Goal: Task Accomplishment & Management: Manage account settings

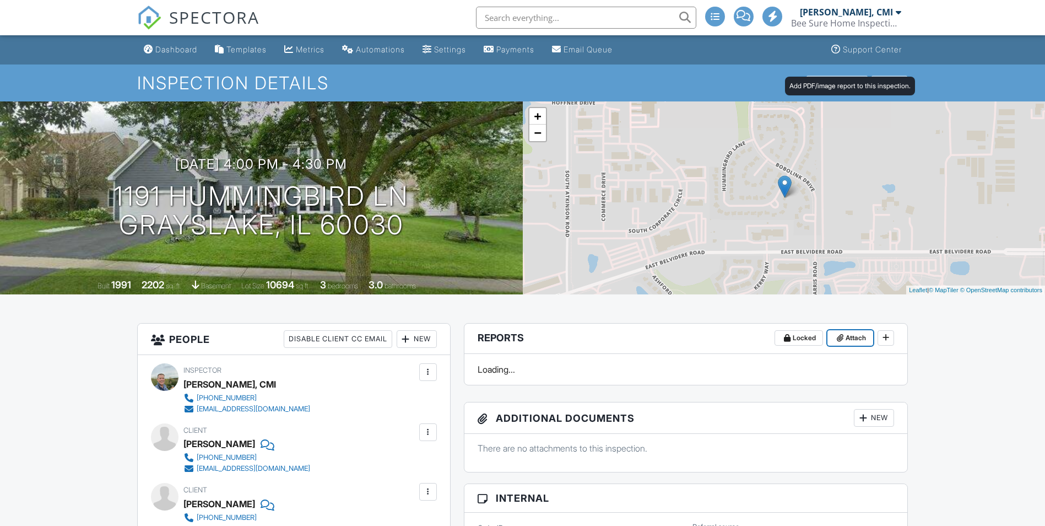
click at [846, 332] on span "Attach" at bounding box center [856, 337] width 20 height 11
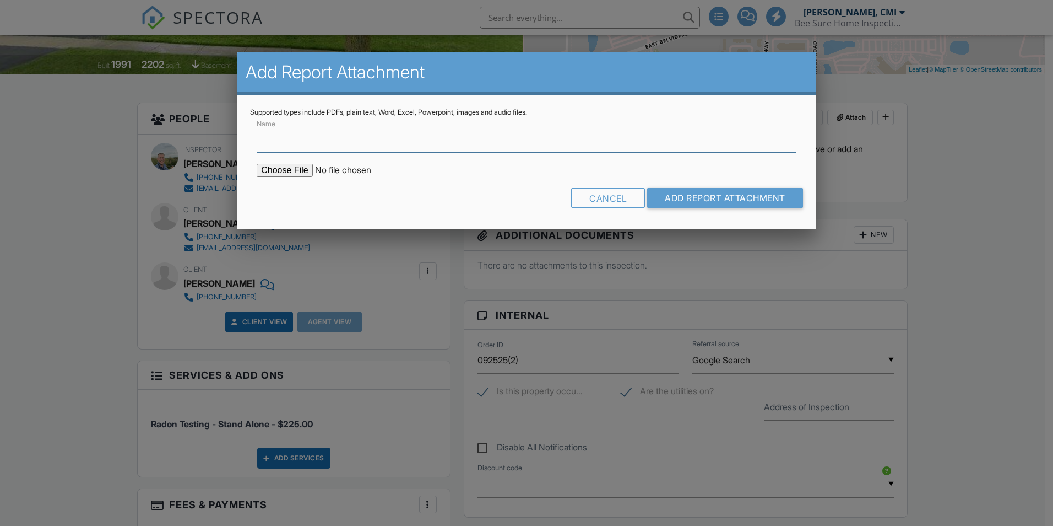
click at [307, 138] on input "Name" at bounding box center [527, 139] width 540 height 27
type input "R"
type input "Post Mitigation Radon Report"
click at [298, 171] on input "file" at bounding box center [350, 170] width 187 height 13
type input "C:\fakepath\092825-1_Letter - Grana 452 488.pdf"
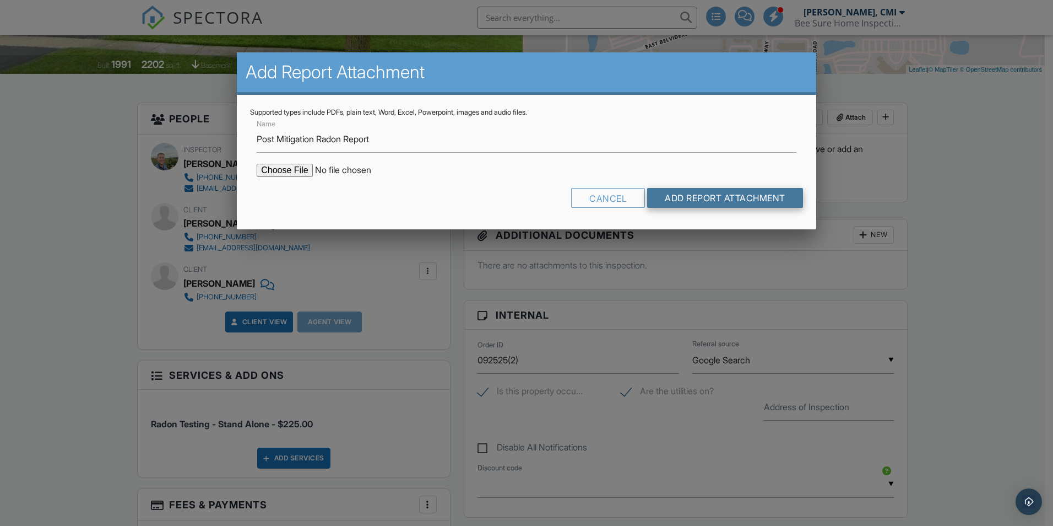
click at [689, 198] on input "Add Report Attachment" at bounding box center [725, 198] width 156 height 20
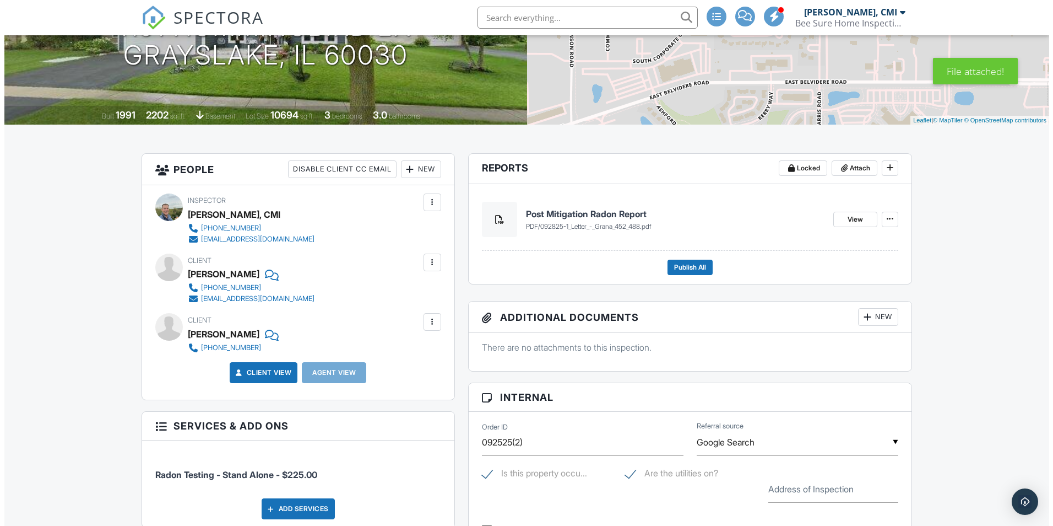
scroll to position [165, 0]
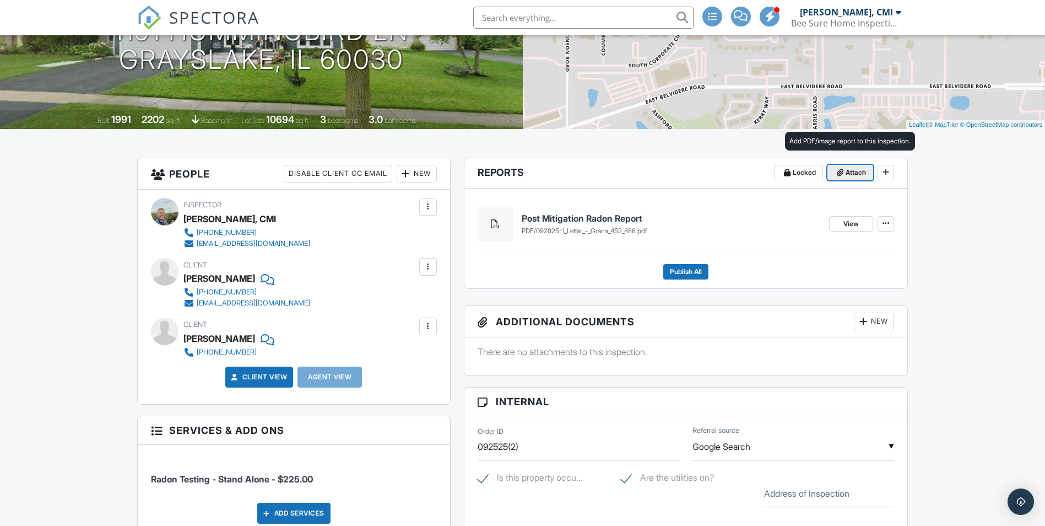
click at [861, 173] on span "Attach" at bounding box center [856, 172] width 20 height 11
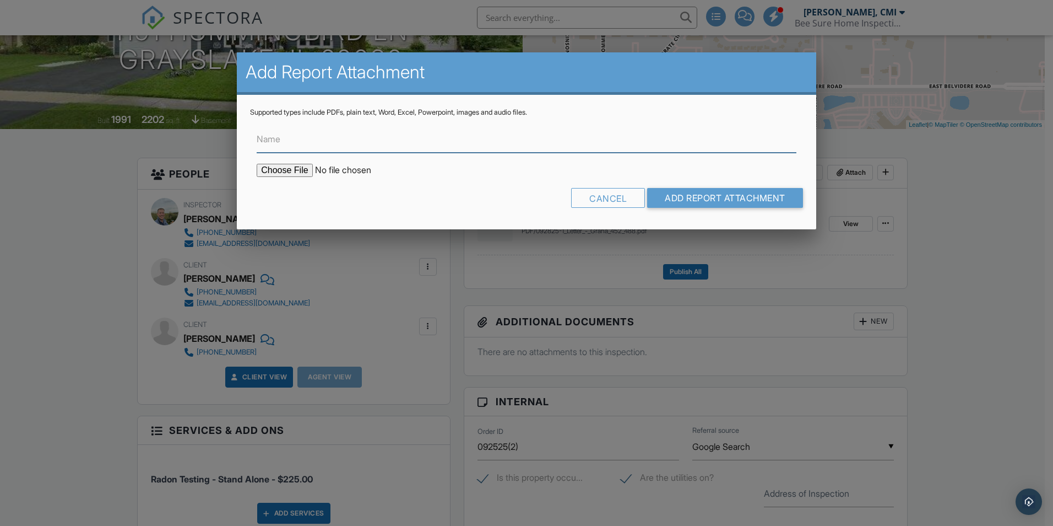
click at [281, 145] on input "Name" at bounding box center [527, 139] width 540 height 27
type input "Radon Agreement & Sketch"
click at [294, 167] on input "file" at bounding box center [350, 170] width 187 height 13
type input "C:\fakepath\1191 Hummingbird Auth Sketch 452 488.pdf"
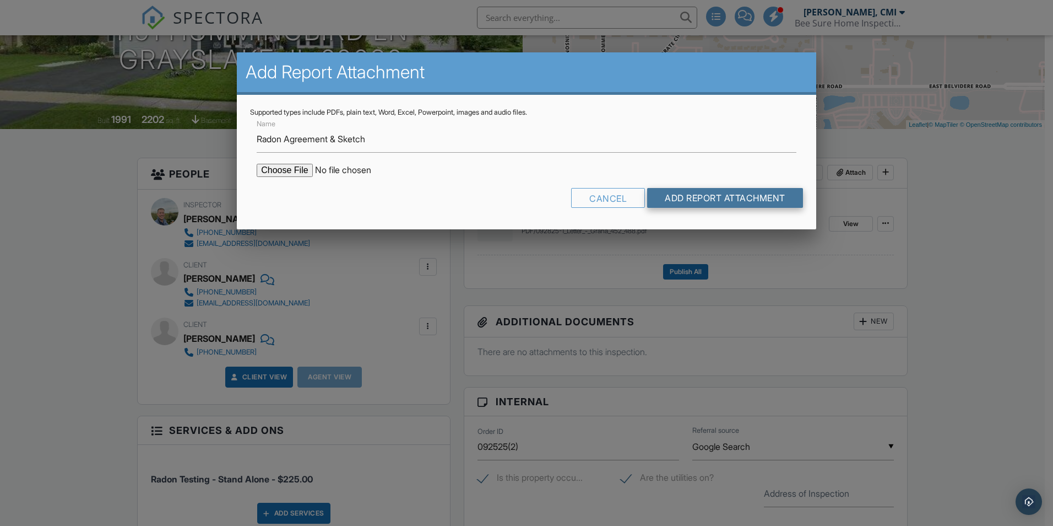
click at [665, 192] on input "Add Report Attachment" at bounding box center [725, 198] width 156 height 20
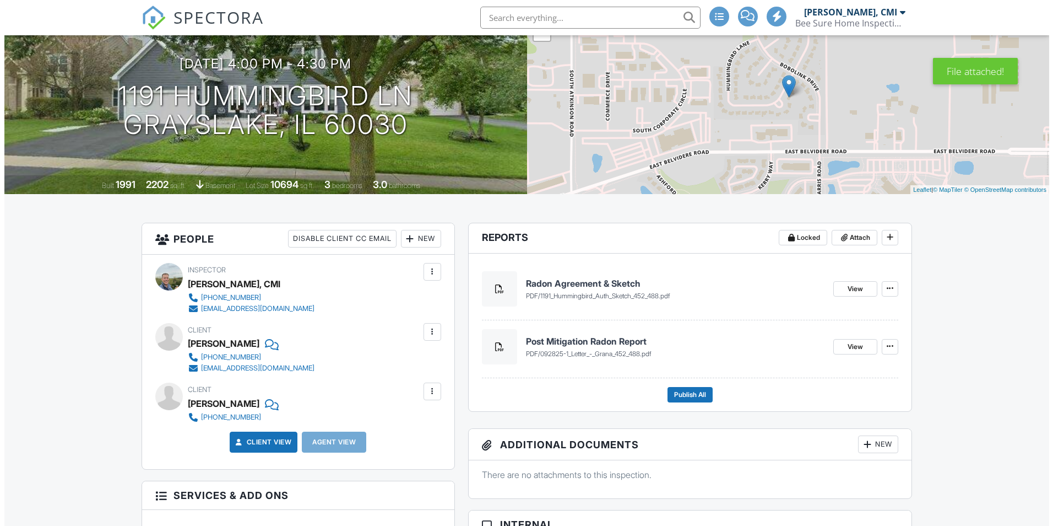
scroll to position [165, 0]
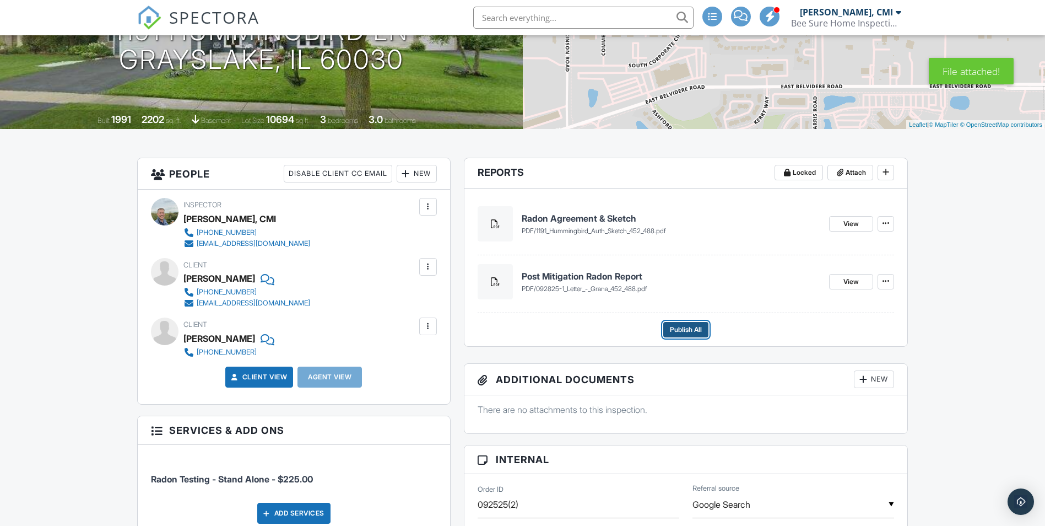
click at [685, 329] on span "Publish All" at bounding box center [686, 329] width 32 height 11
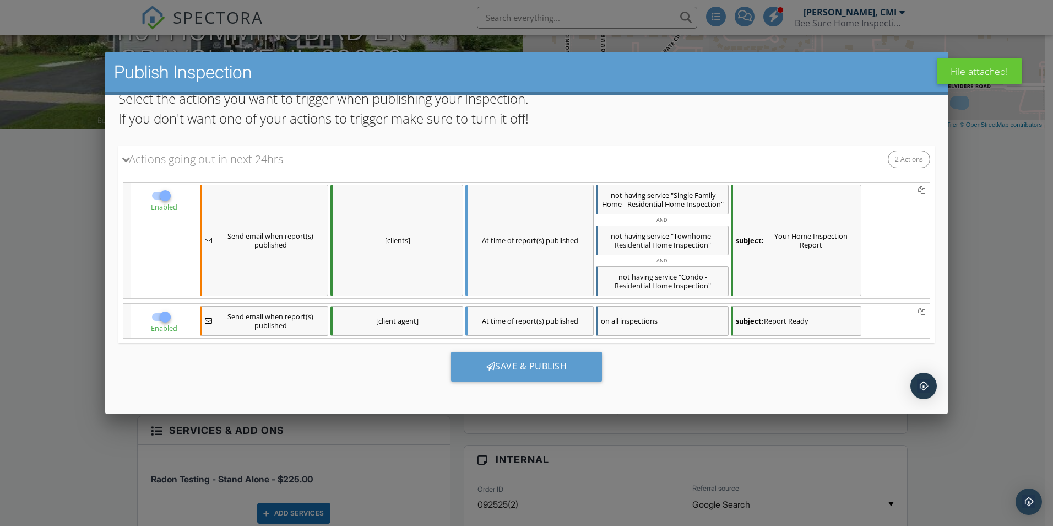
scroll to position [72, 0]
click at [160, 313] on div at bounding box center [165, 315] width 19 height 19
checkbox input "false"
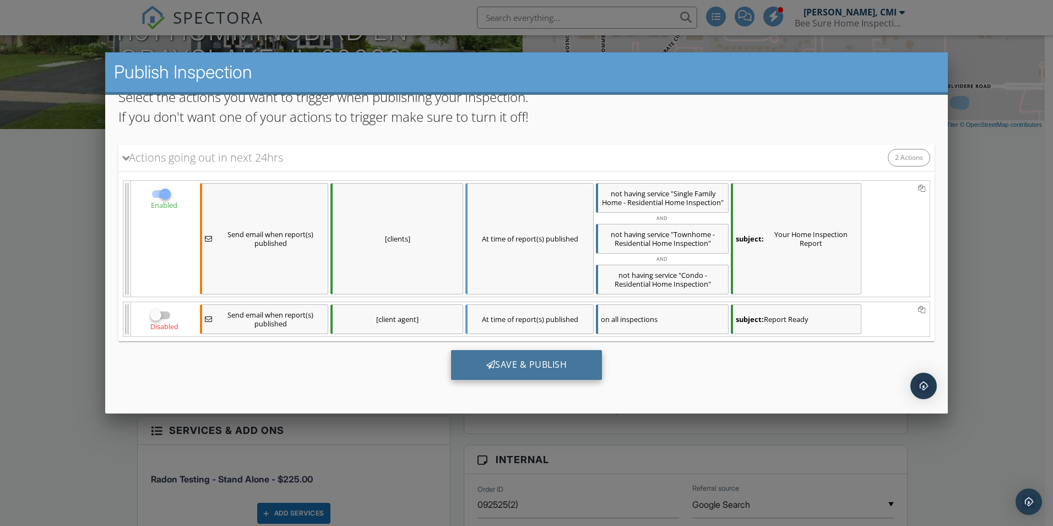
click at [525, 370] on div "Save & Publish" at bounding box center [526, 365] width 151 height 30
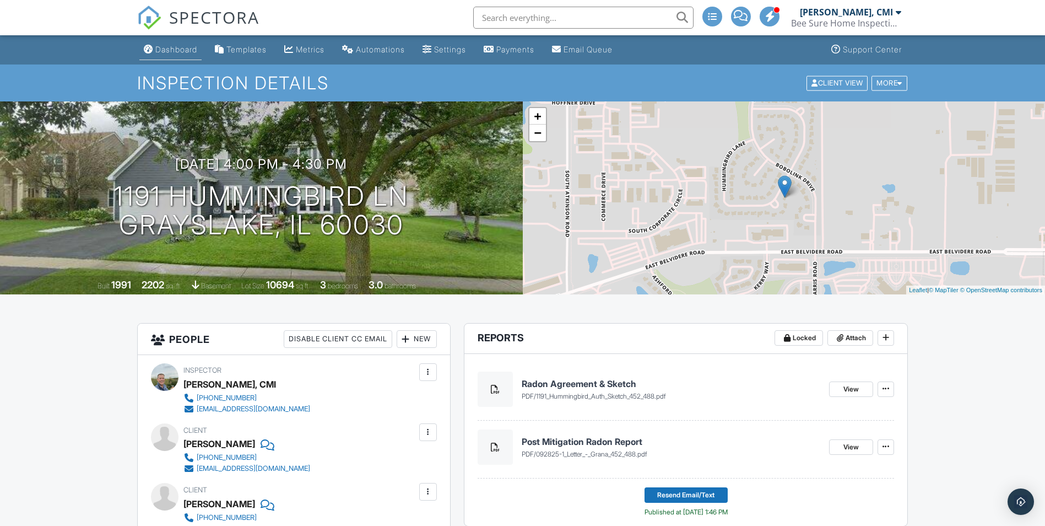
click at [169, 48] on div "Dashboard" at bounding box center [176, 49] width 42 height 9
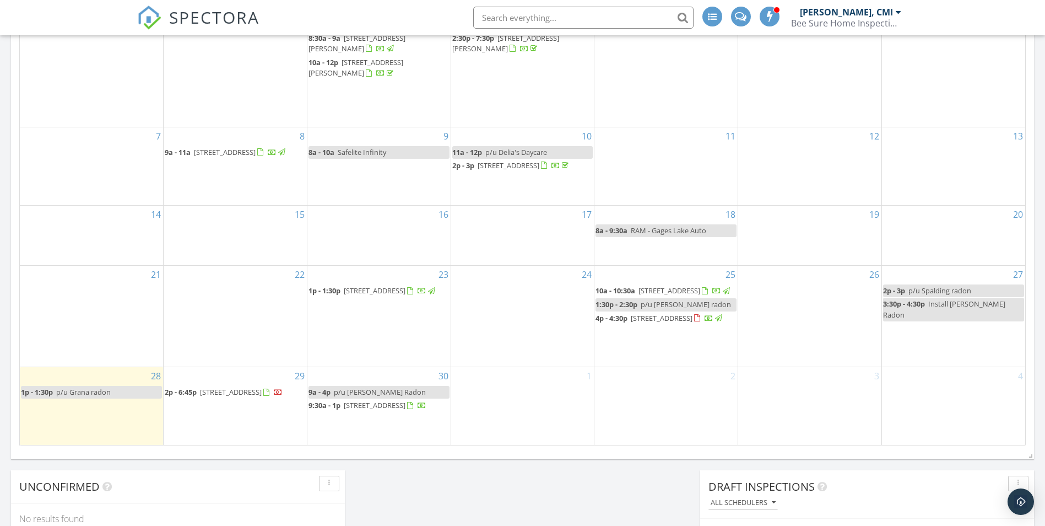
scroll to position [606, 0]
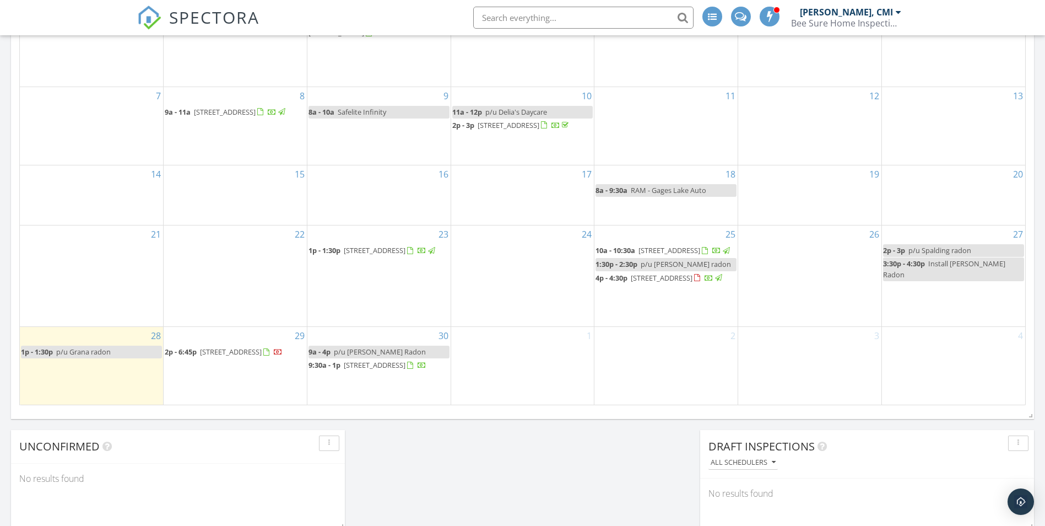
click at [631, 277] on span "[STREET_ADDRESS]" at bounding box center [662, 278] width 62 height 10
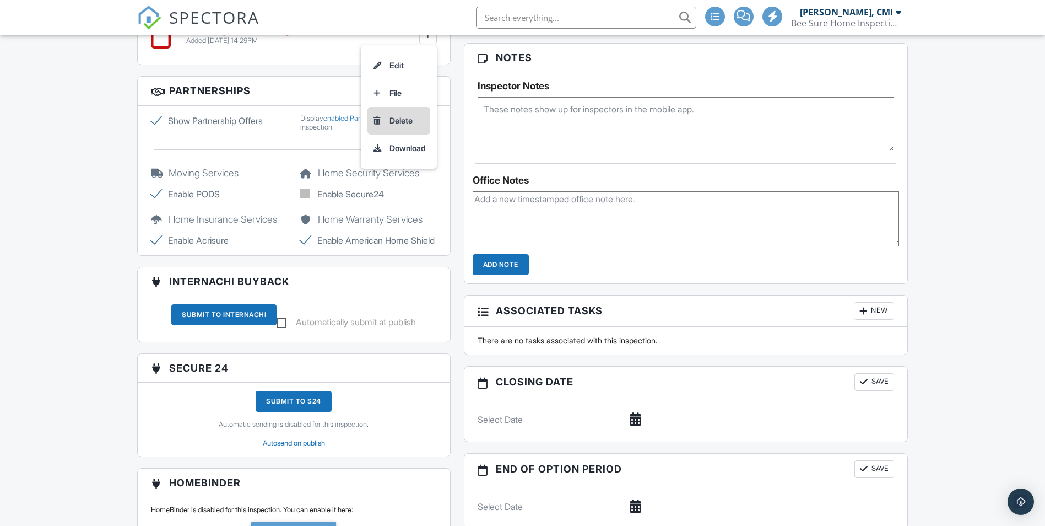
click at [413, 122] on li "Delete" at bounding box center [398, 121] width 63 height 28
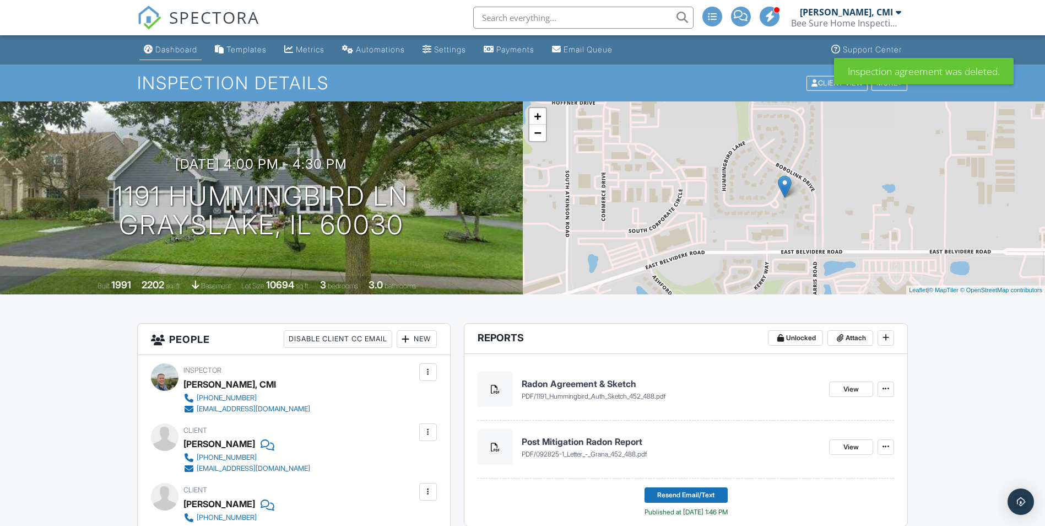
click at [161, 47] on div "Dashboard" at bounding box center [176, 49] width 42 height 9
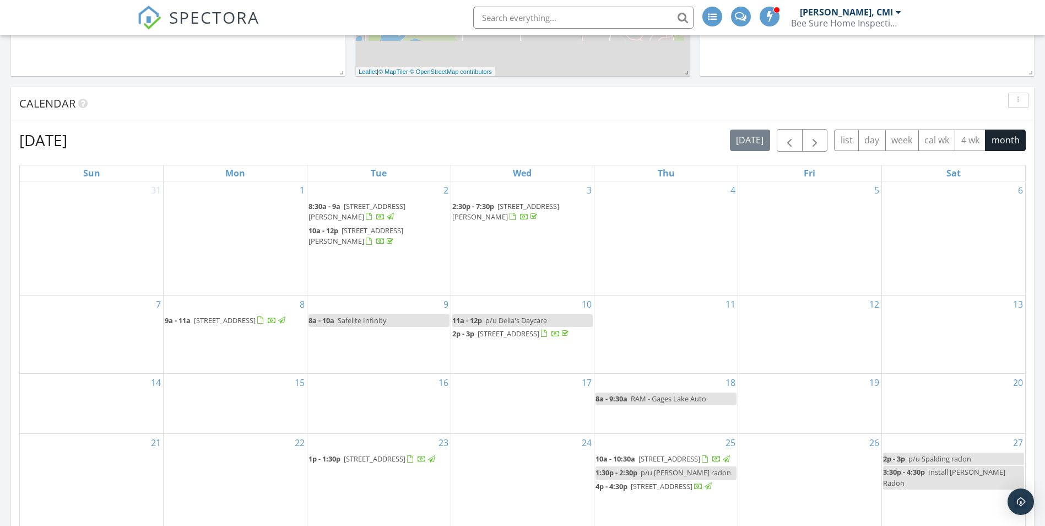
scroll to position [606, 0]
